Goal: Task Accomplishment & Management: Use online tool/utility

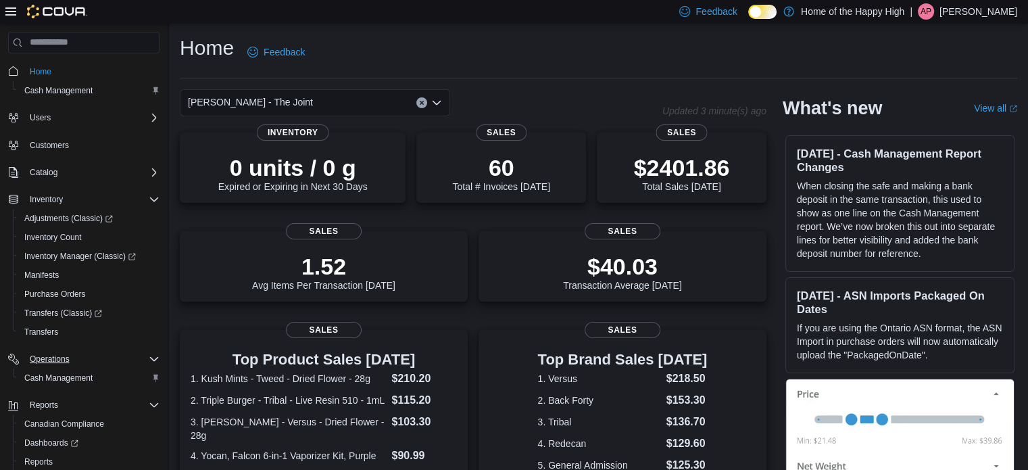
scroll to position [78, 0]
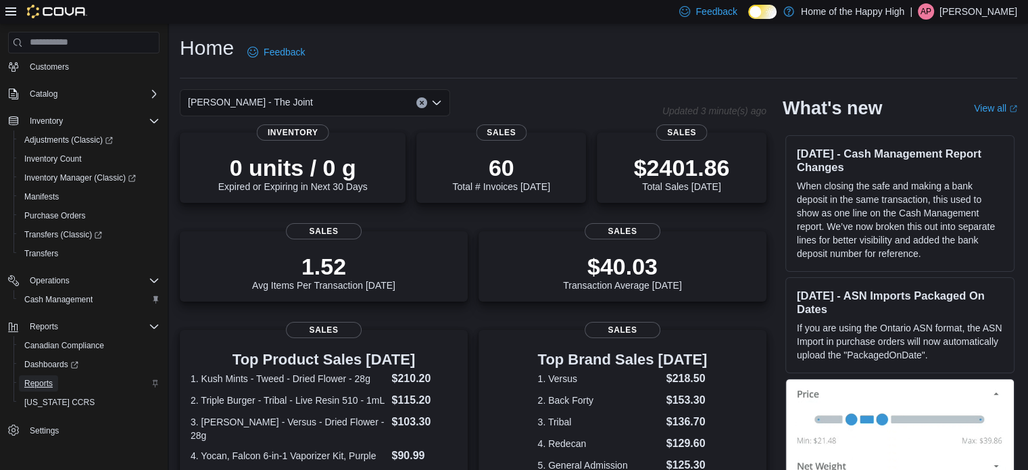
click at [40, 383] on span "Reports" at bounding box center [38, 383] width 28 height 11
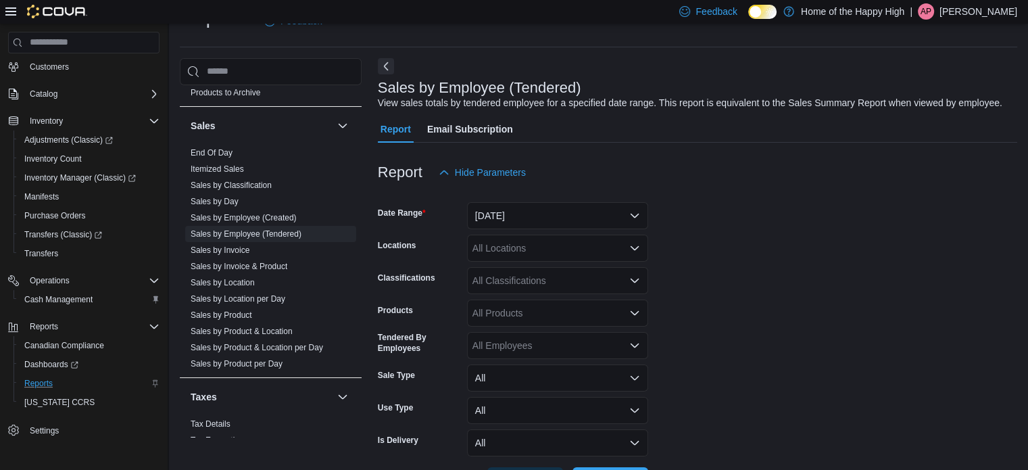
scroll to position [884, 0]
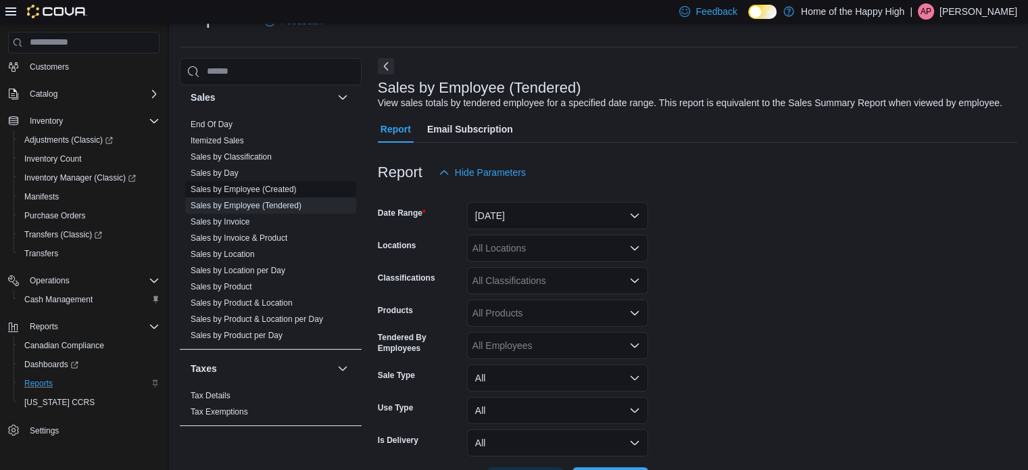
click at [233, 185] on link "Sales by Employee (Created)" at bounding box center [244, 189] width 106 height 9
click at [236, 224] on link "Sales by Invoice" at bounding box center [220, 221] width 59 height 9
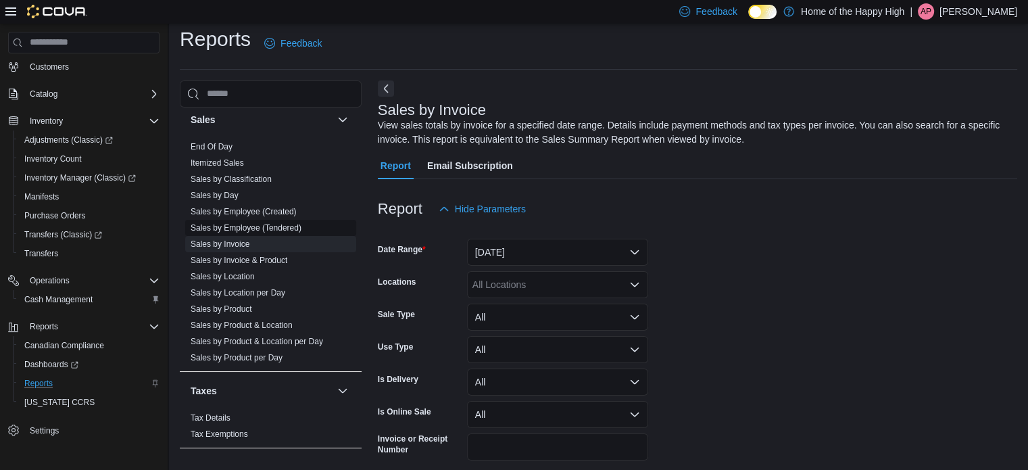
scroll to position [45, 0]
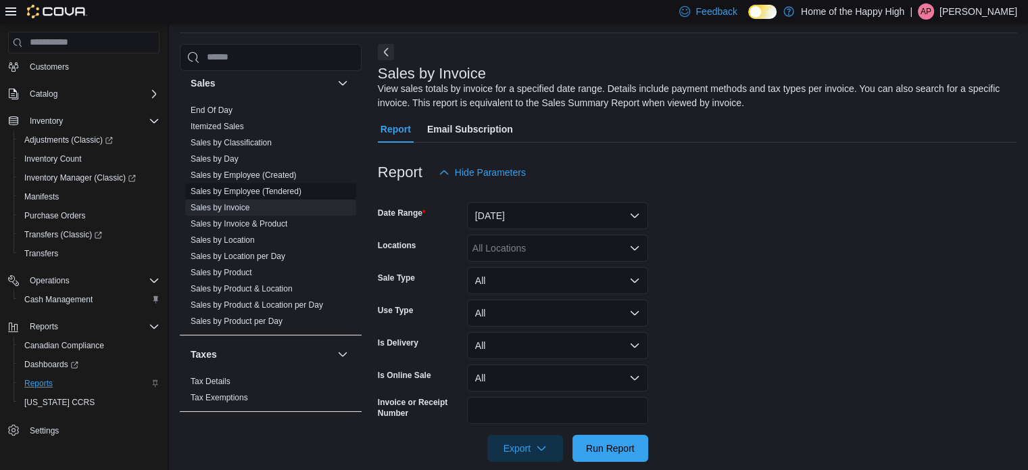
click at [247, 189] on link "Sales by Employee (Tendered)" at bounding box center [246, 191] width 111 height 9
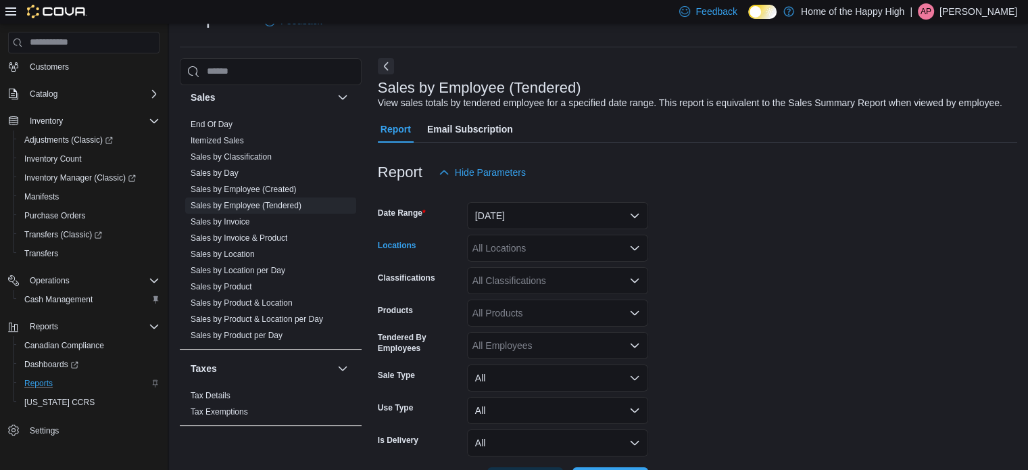
click at [558, 252] on div "All Locations" at bounding box center [557, 248] width 181 height 27
type input "***"
click at [558, 270] on span "[PERSON_NAME] - The Joint" at bounding box center [579, 271] width 125 height 14
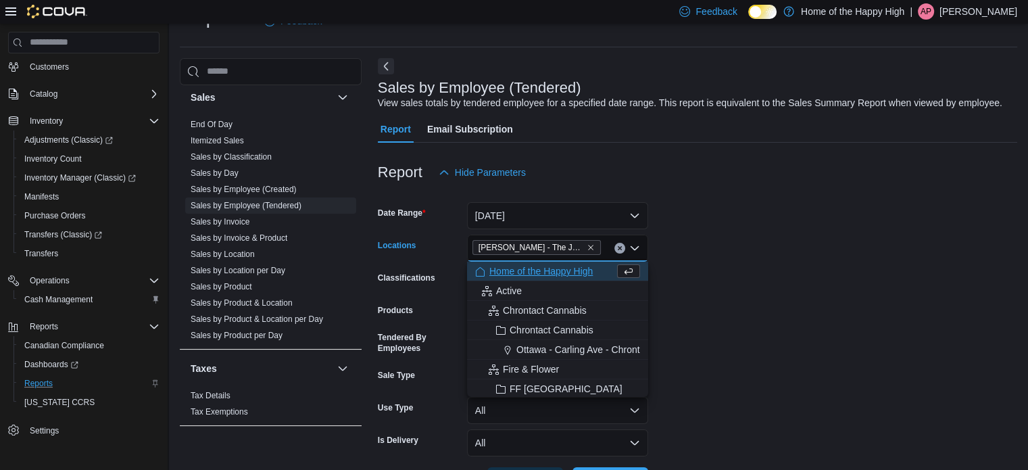
scroll to position [82, 0]
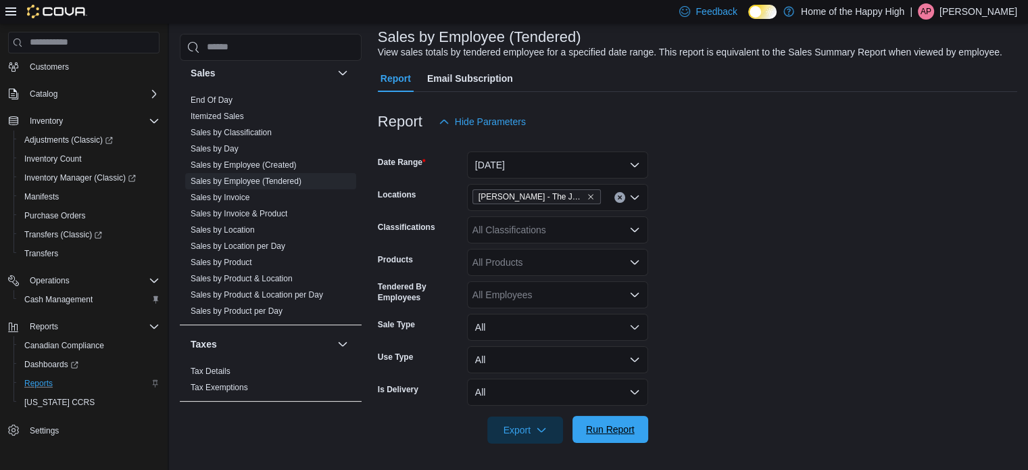
click at [640, 425] on button "Run Report" at bounding box center [611, 429] width 76 height 27
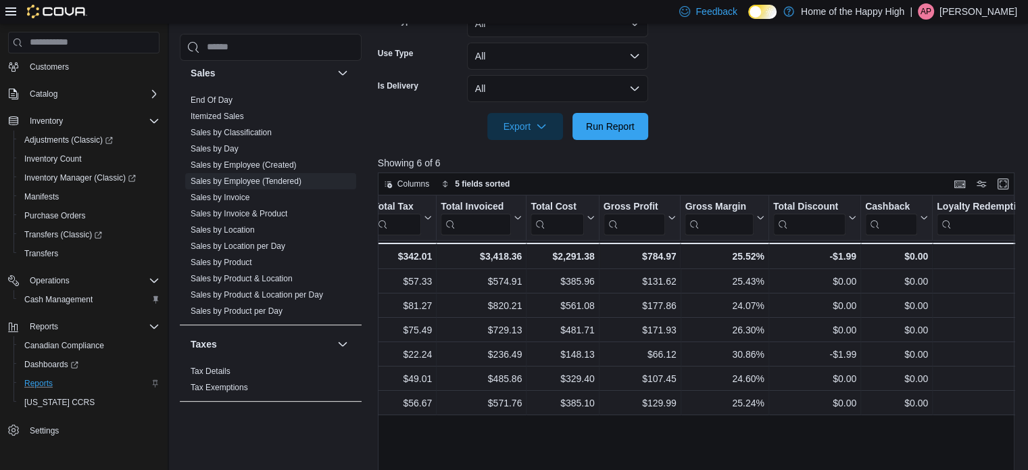
scroll to position [0, 978]
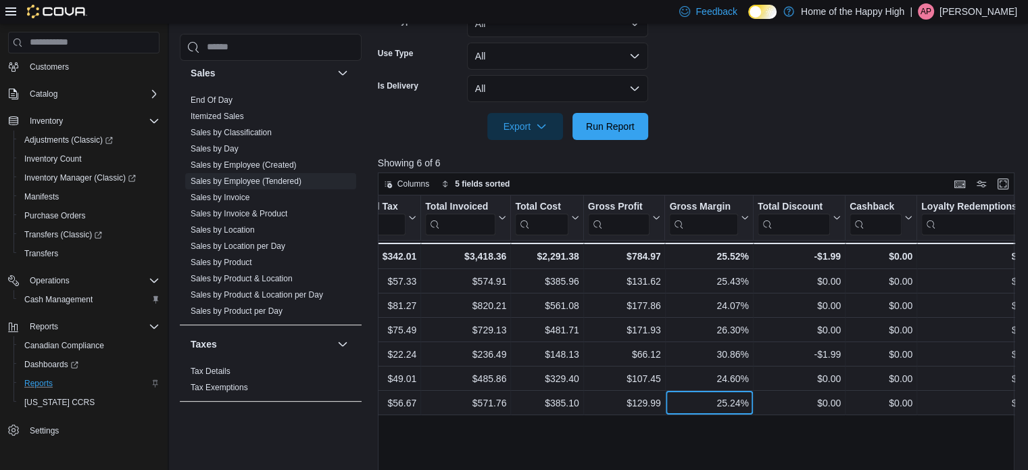
click at [697, 395] on div "25.24%" at bounding box center [708, 403] width 79 height 16
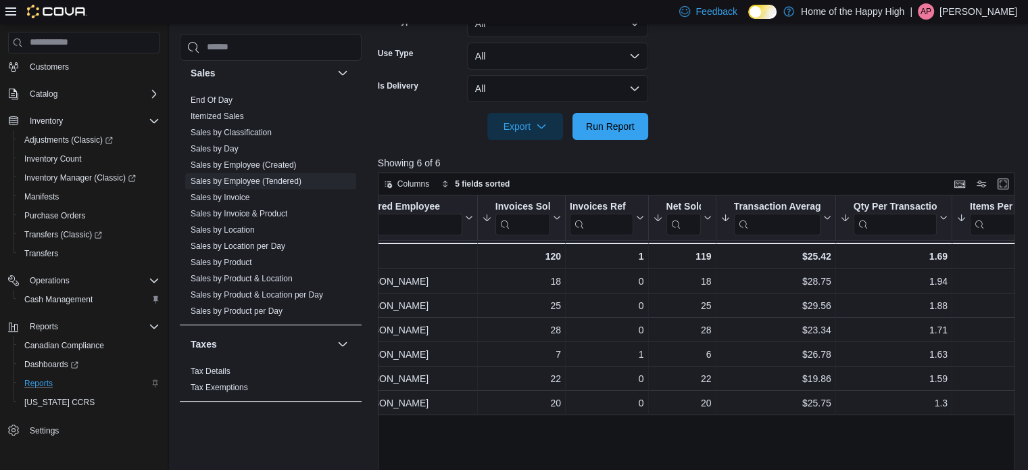
scroll to position [0, 0]
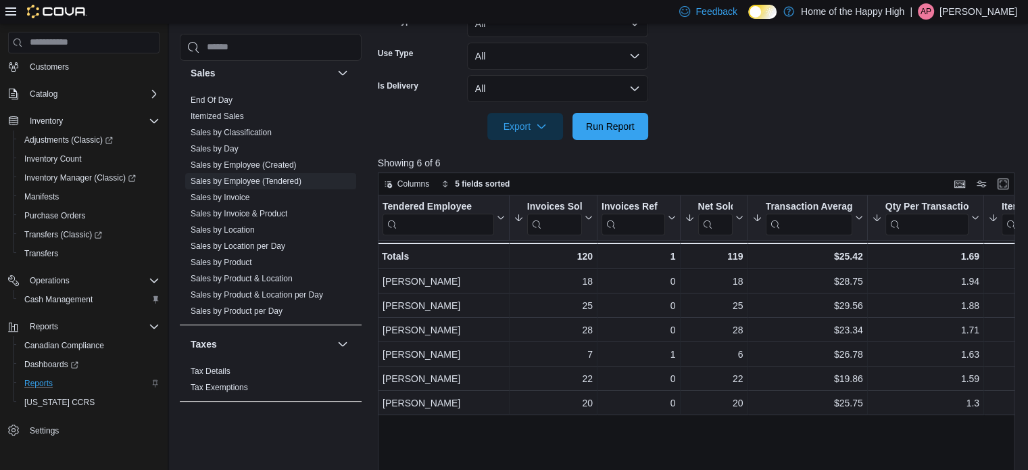
scroll to position [82, 0]
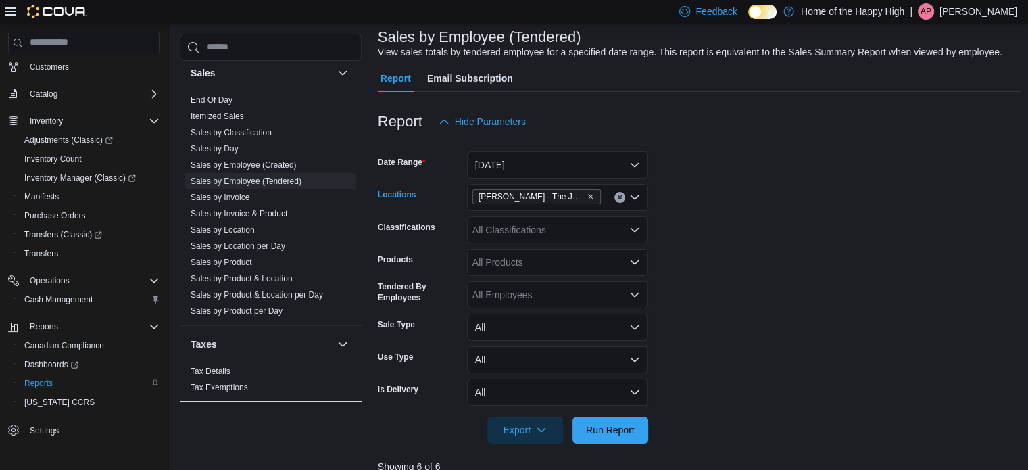
click at [622, 198] on icon "Clear input" at bounding box center [619, 197] width 5 height 5
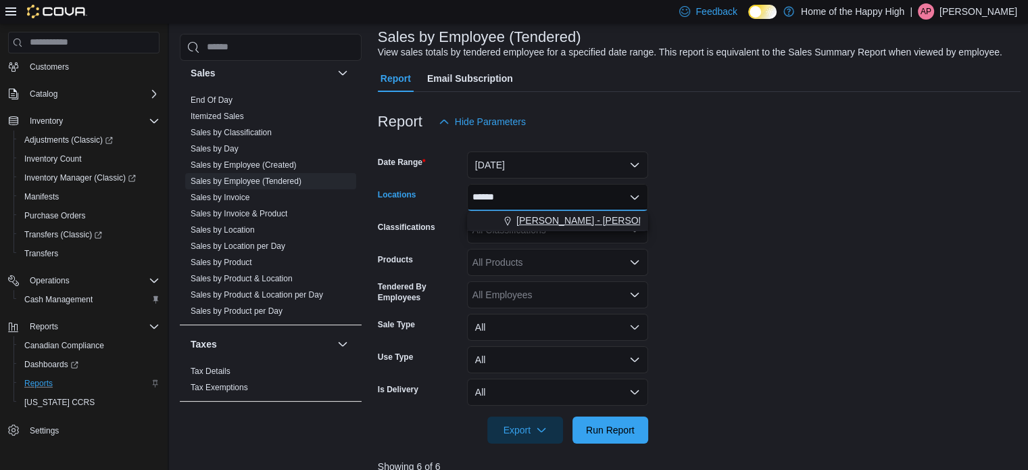
type input "******"
click at [606, 220] on span "[PERSON_NAME] - [PERSON_NAME] - The Joint" at bounding box center [623, 221] width 212 height 14
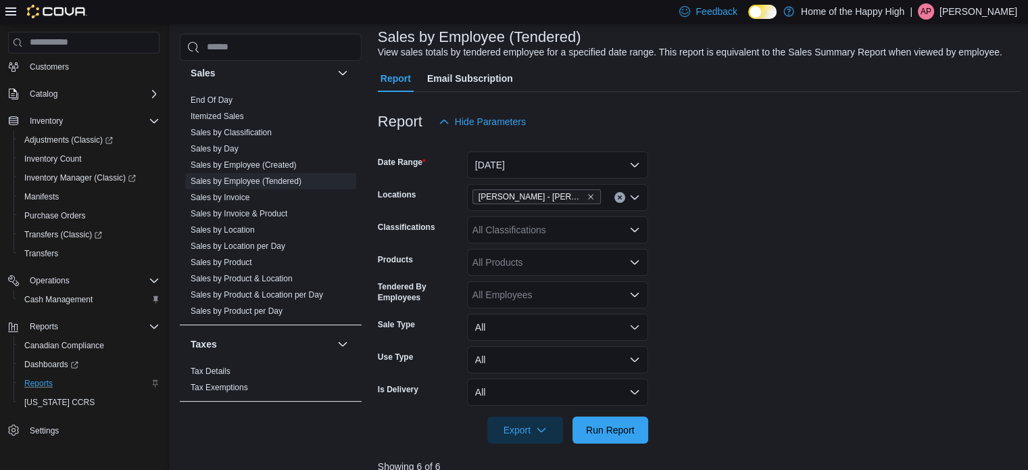
click at [785, 260] on form "Date Range [DATE] Locations [GEOGRAPHIC_DATA] - [PERSON_NAME] - The Joint Class…" at bounding box center [700, 289] width 644 height 308
click at [619, 437] on span "Run Report" at bounding box center [611, 429] width 60 height 27
